Goal: Task Accomplishment & Management: Use online tool/utility

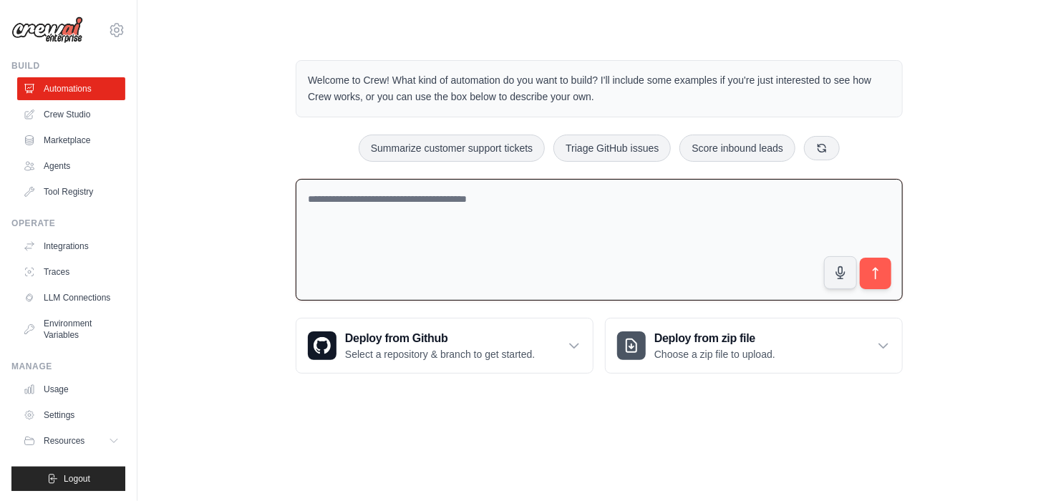
click at [451, 248] on textarea at bounding box center [599, 240] width 607 height 122
click at [111, 309] on link "LLM Connections" at bounding box center [73, 297] width 108 height 23
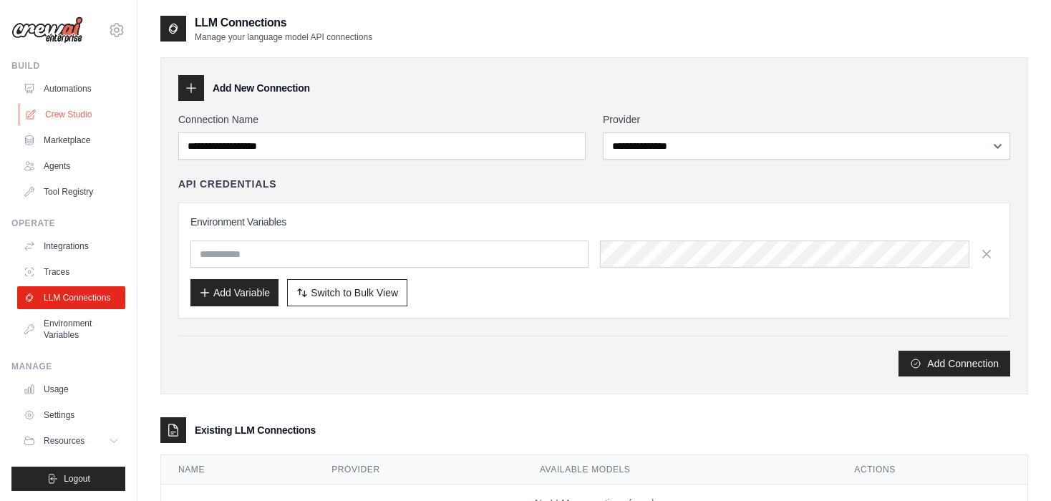
click at [79, 106] on link "Crew Studio" at bounding box center [73, 114] width 108 height 23
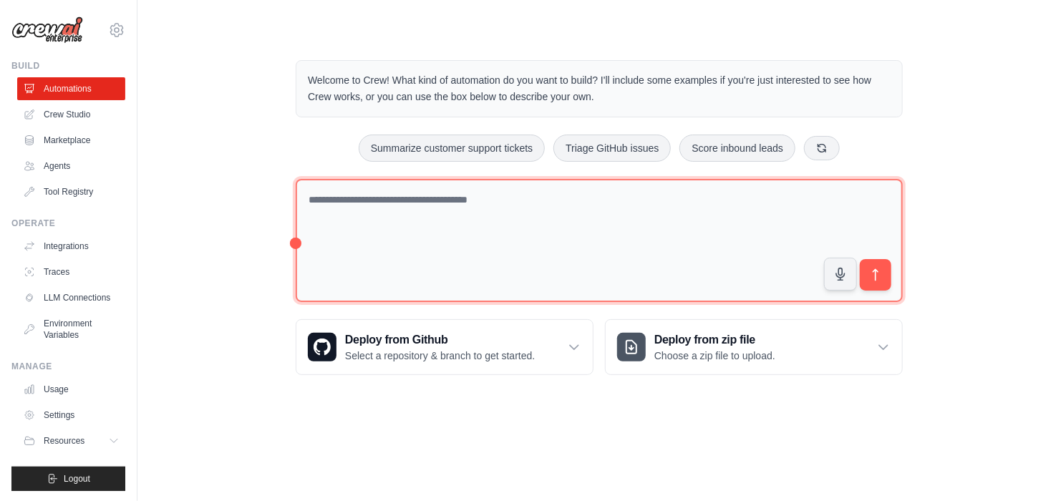
click at [596, 227] on textarea at bounding box center [599, 241] width 607 height 124
type textarea "**********"
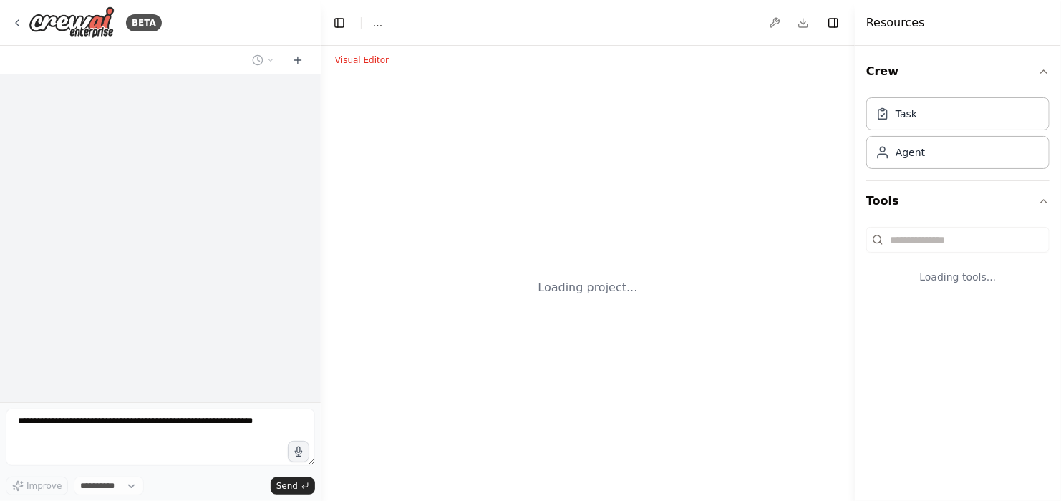
select select "****"
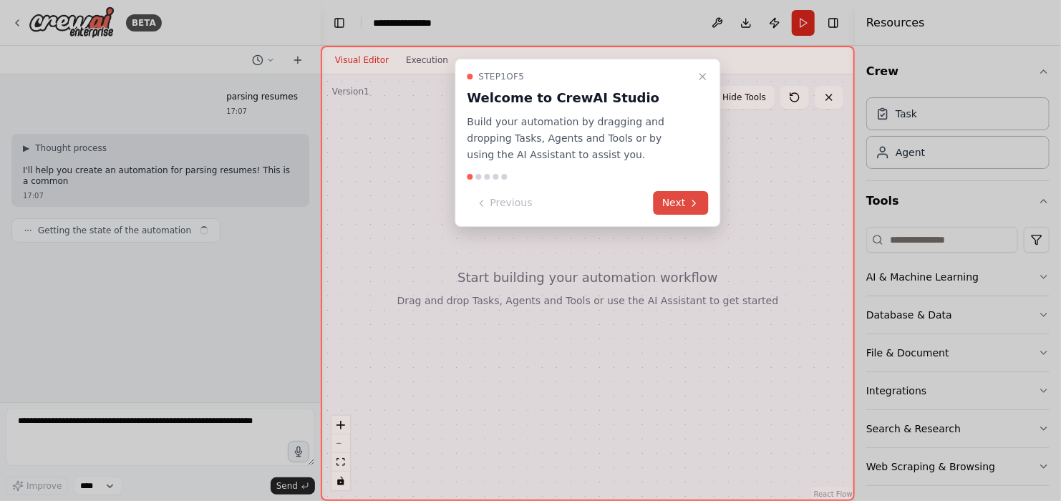
click at [673, 207] on button "Next" at bounding box center [680, 203] width 55 height 24
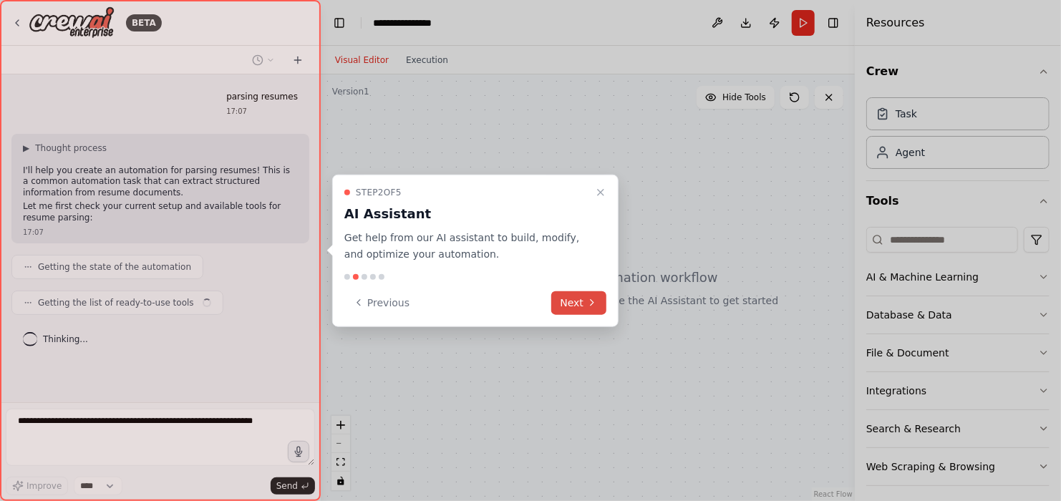
click at [583, 303] on button "Next" at bounding box center [578, 303] width 55 height 24
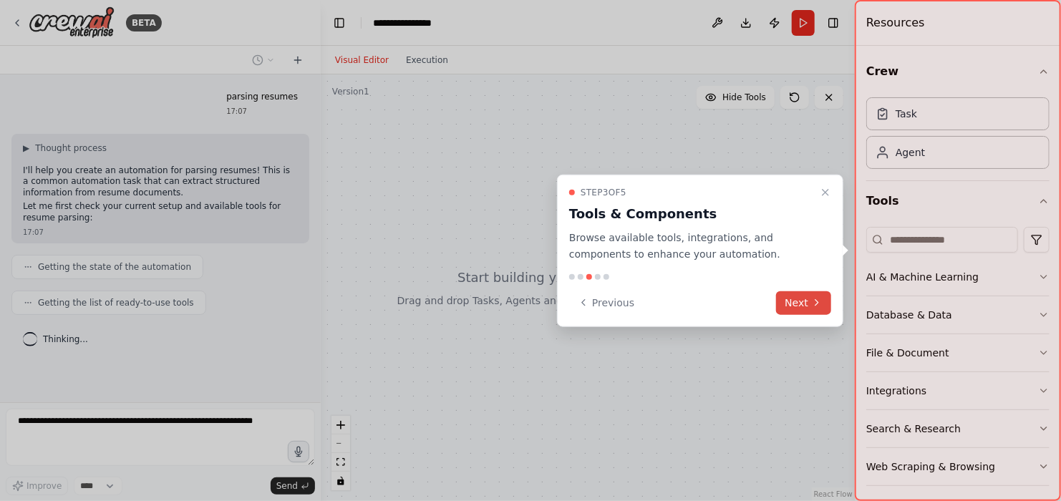
click at [796, 307] on button "Next" at bounding box center [803, 303] width 55 height 24
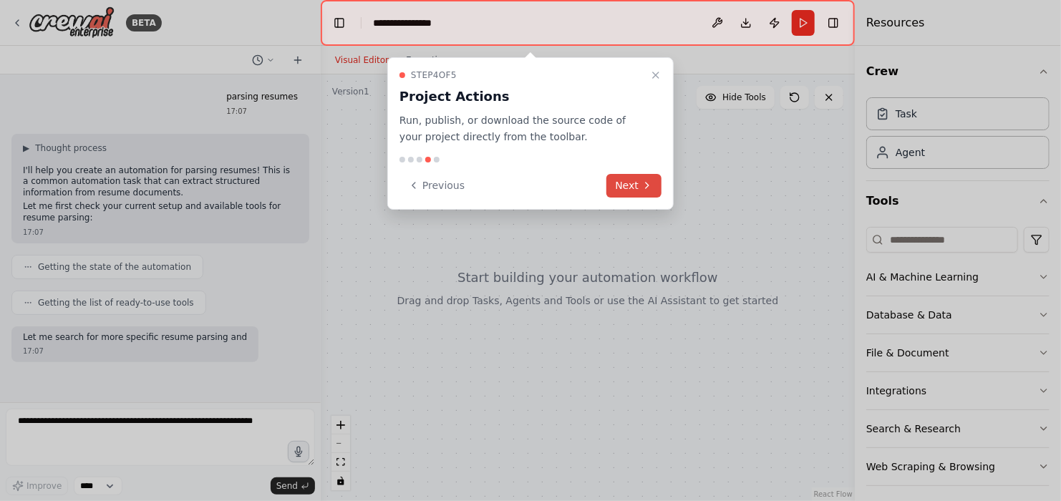
scroll to position [53, 0]
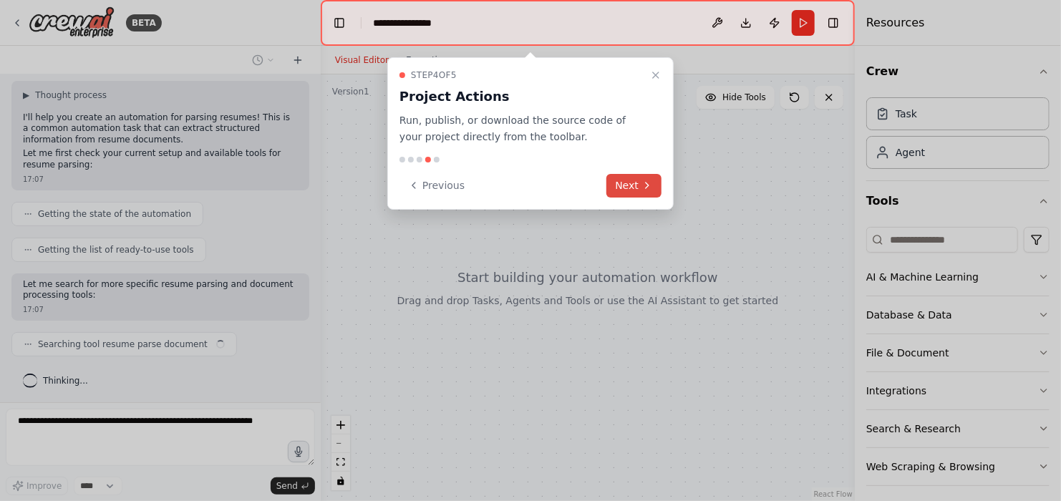
click at [632, 195] on button "Next" at bounding box center [633, 186] width 55 height 24
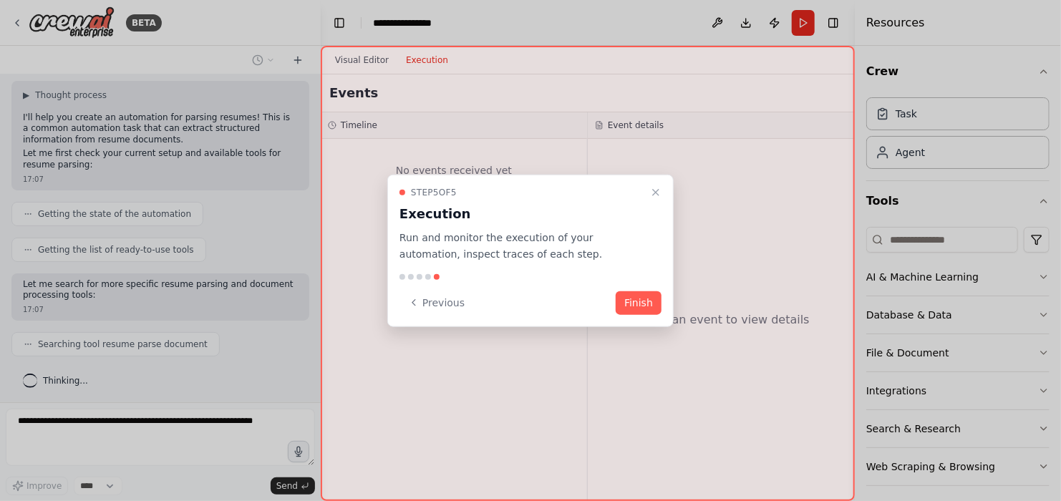
click at [632, 195] on div "Step 5 of 5" at bounding box center [521, 192] width 245 height 11
click at [654, 189] on icon "Close walkthrough" at bounding box center [655, 192] width 11 height 11
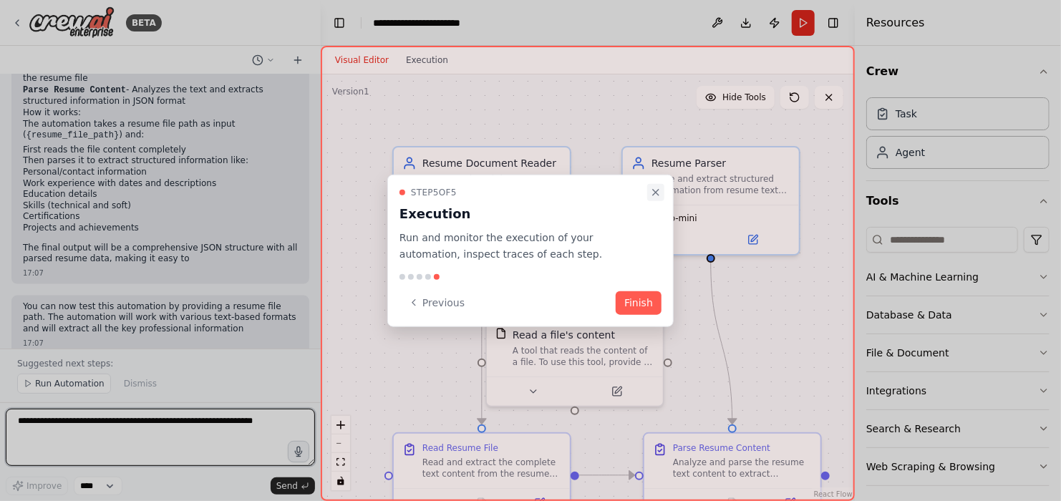
scroll to position [923, 0]
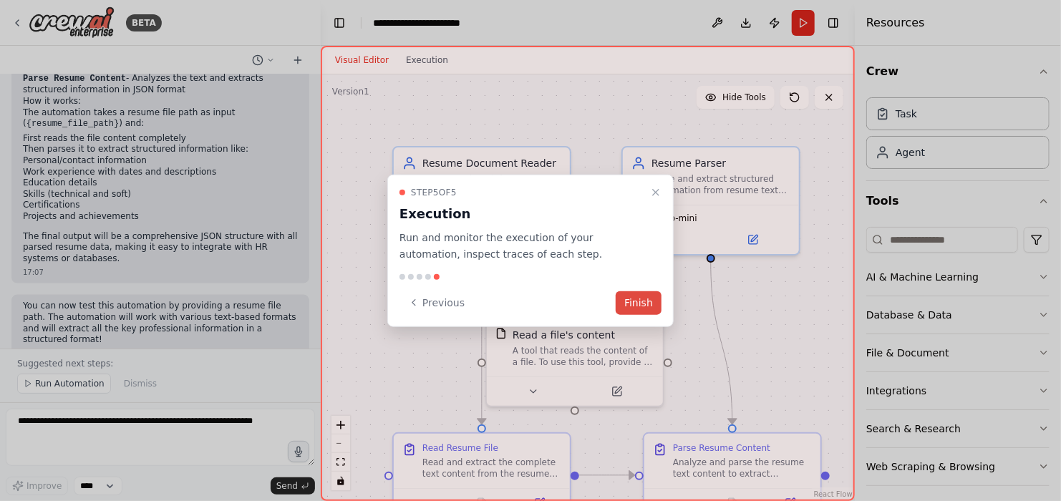
click at [645, 302] on button "Finish" at bounding box center [638, 303] width 46 height 24
